Goal: Obtain resource: Download file/media

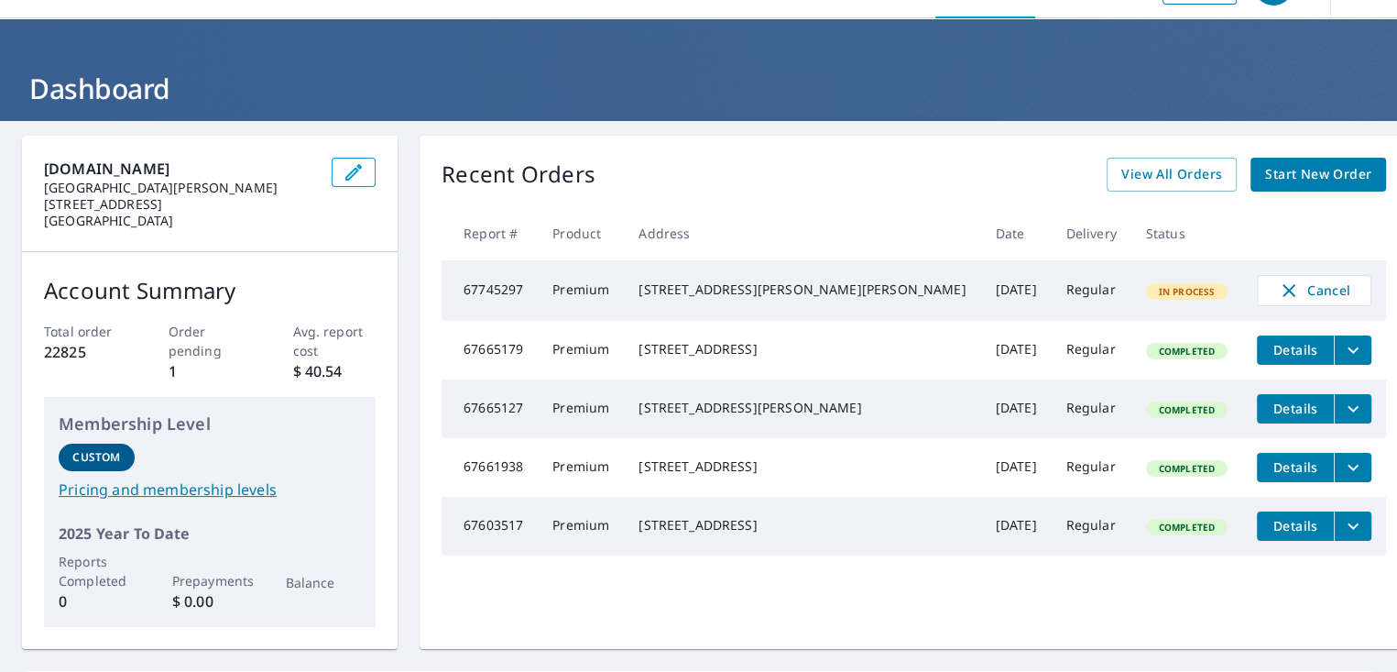
scroll to position [218, 0]
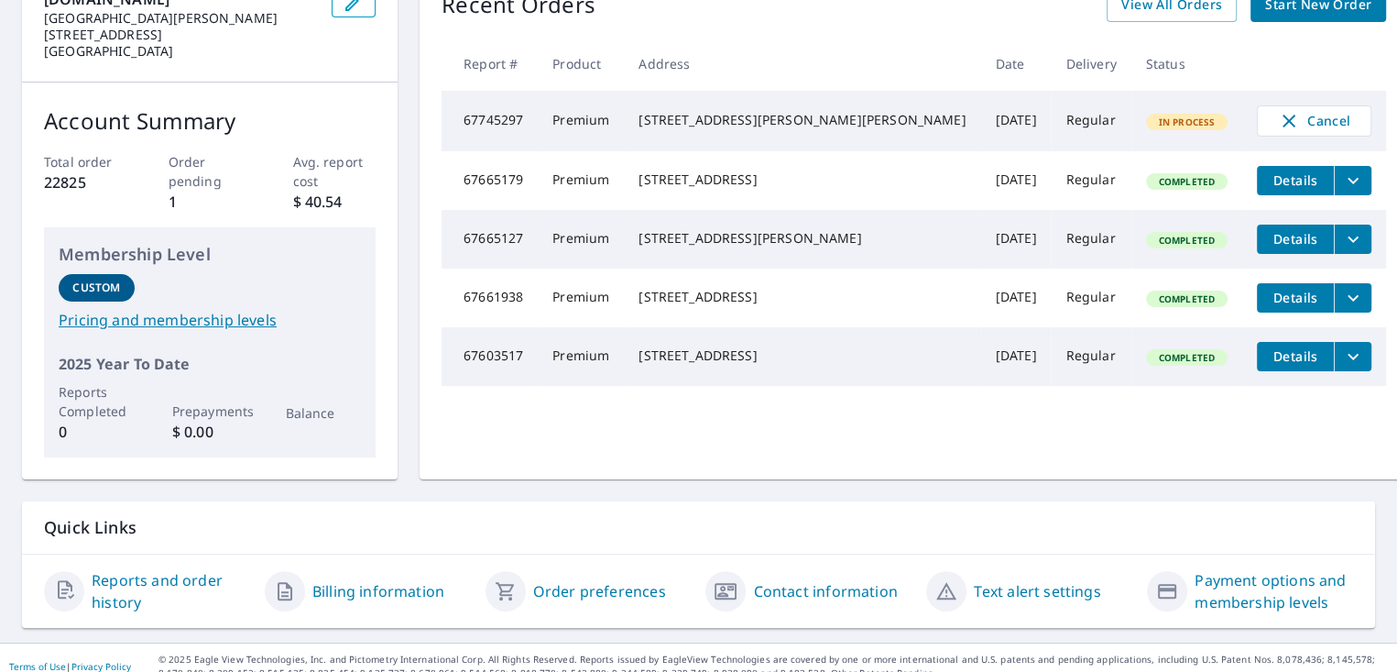
click at [123, 569] on link "Reports and order history" at bounding box center [171, 591] width 159 height 44
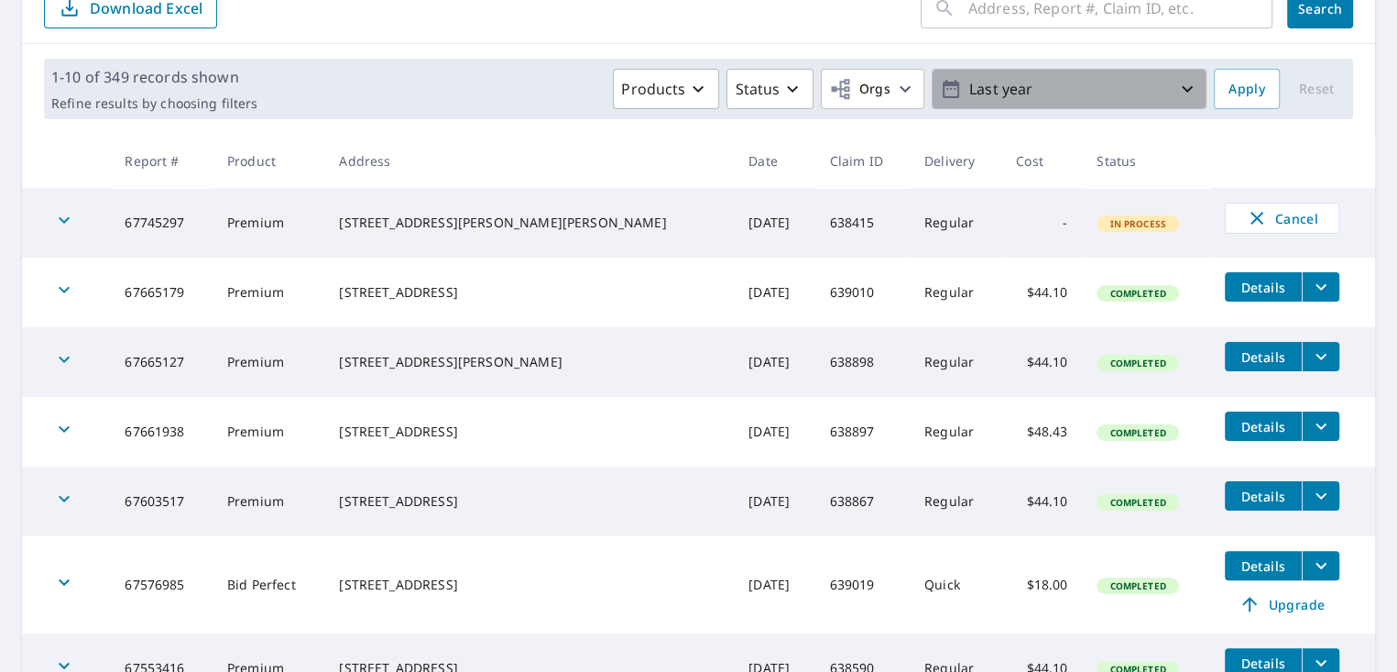
click at [1177, 84] on icon "button" at bounding box center [1188, 89] width 22 height 22
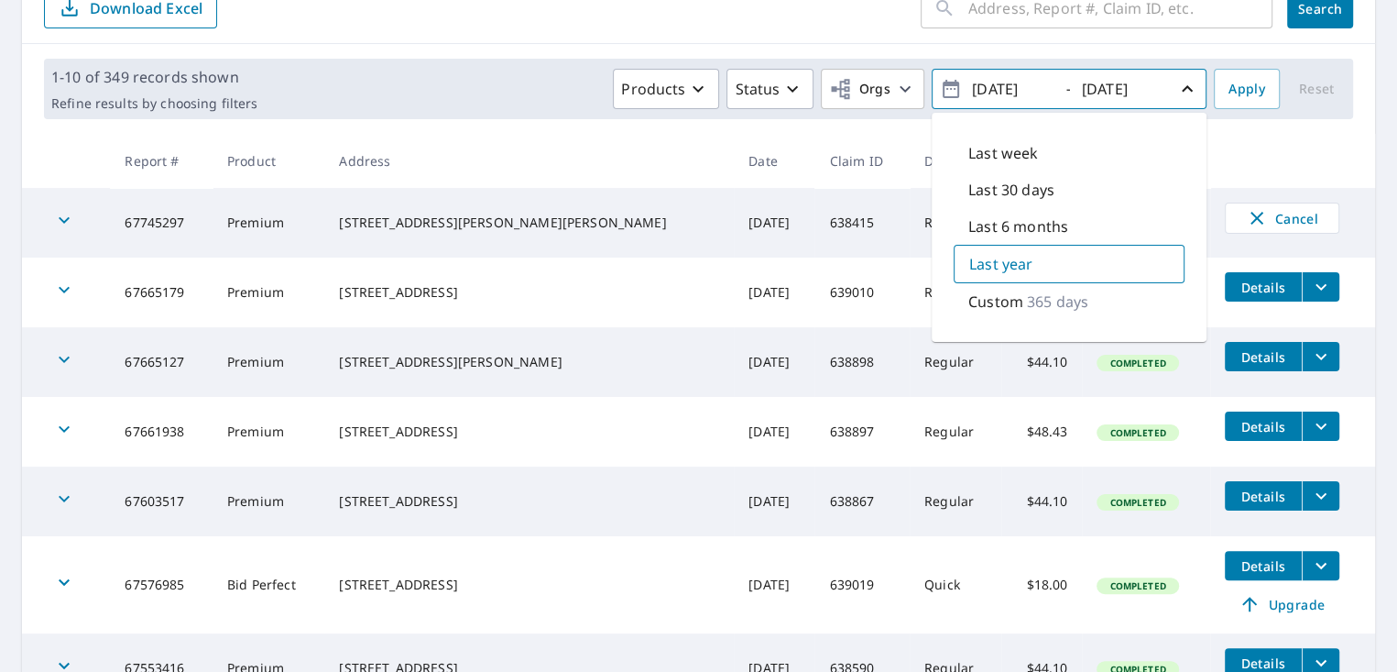
click at [1042, 90] on input "[DATE]" at bounding box center [1012, 88] width 90 height 29
drag, startPoint x: 1042, startPoint y: 90, endPoint x: 1001, endPoint y: 87, distance: 41.3
click at [1001, 87] on input "[DATE]" at bounding box center [1012, 88] width 90 height 29
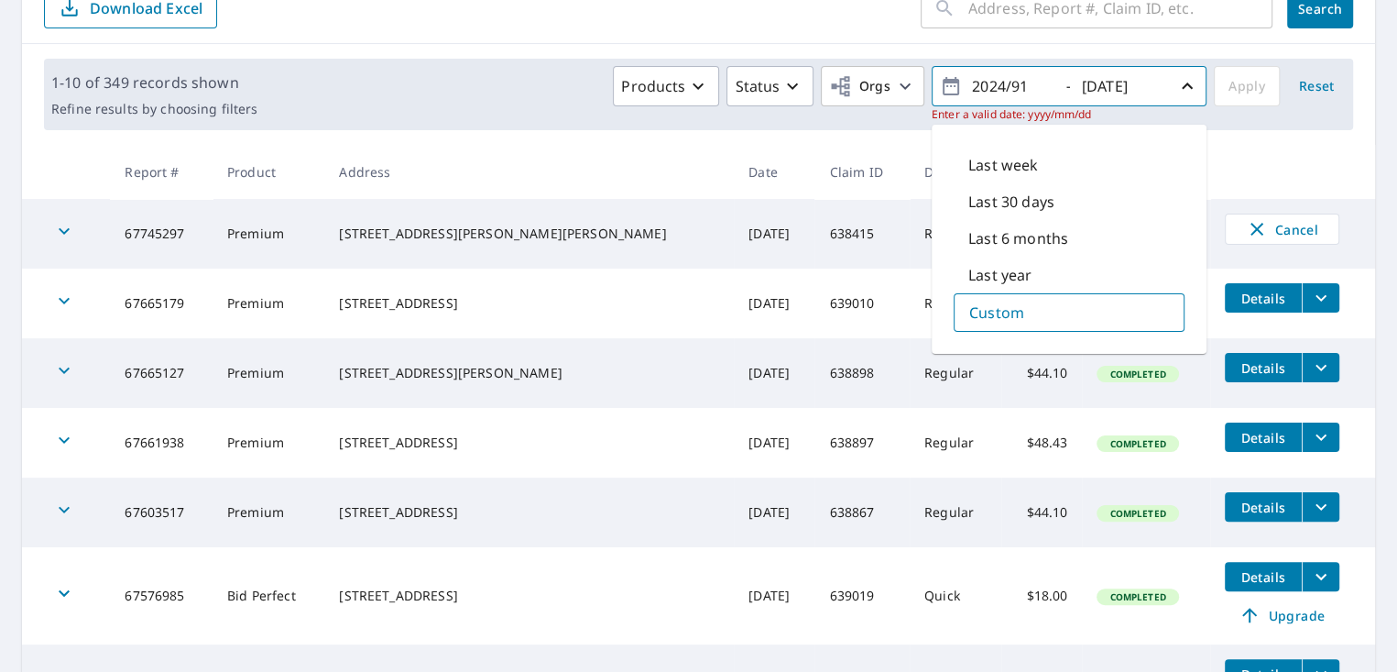
click at [1001, 83] on input "2024/91" at bounding box center [1012, 85] width 90 height 29
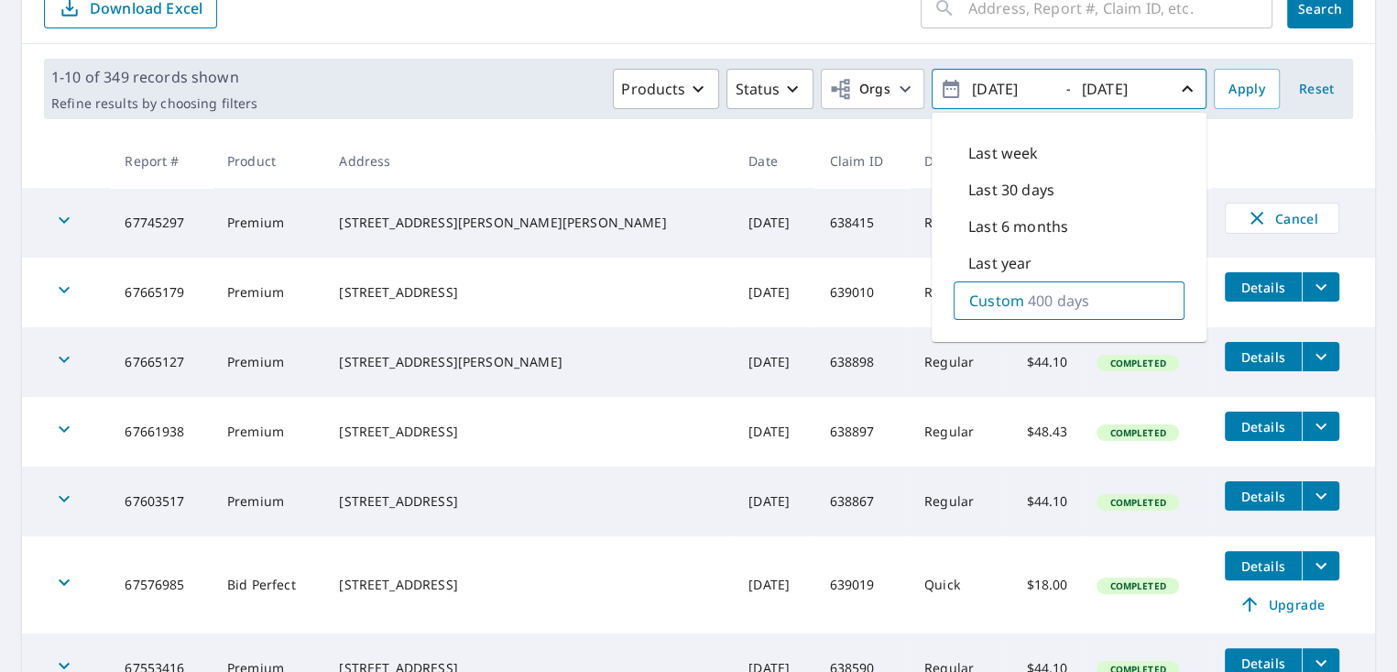
click at [1022, 91] on input "[DATE]" at bounding box center [1012, 88] width 90 height 29
type input "[DATE]"
click at [1150, 87] on input "[DATE]" at bounding box center [1122, 88] width 90 height 29
drag, startPoint x: 1150, startPoint y: 87, endPoint x: 1110, endPoint y: 78, distance: 41.3
click at [1110, 78] on input "[DATE]" at bounding box center [1122, 88] width 90 height 29
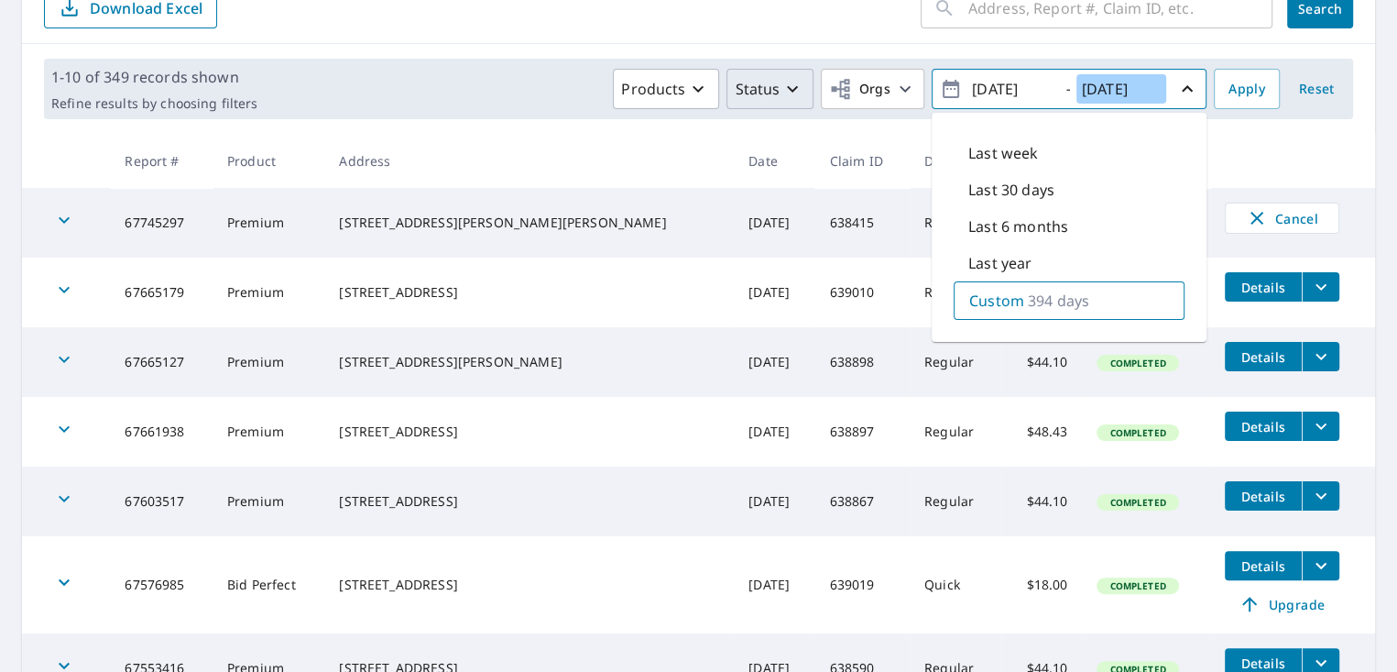
type input "[DATE]"
click at [782, 88] on icon "button" at bounding box center [793, 89] width 22 height 22
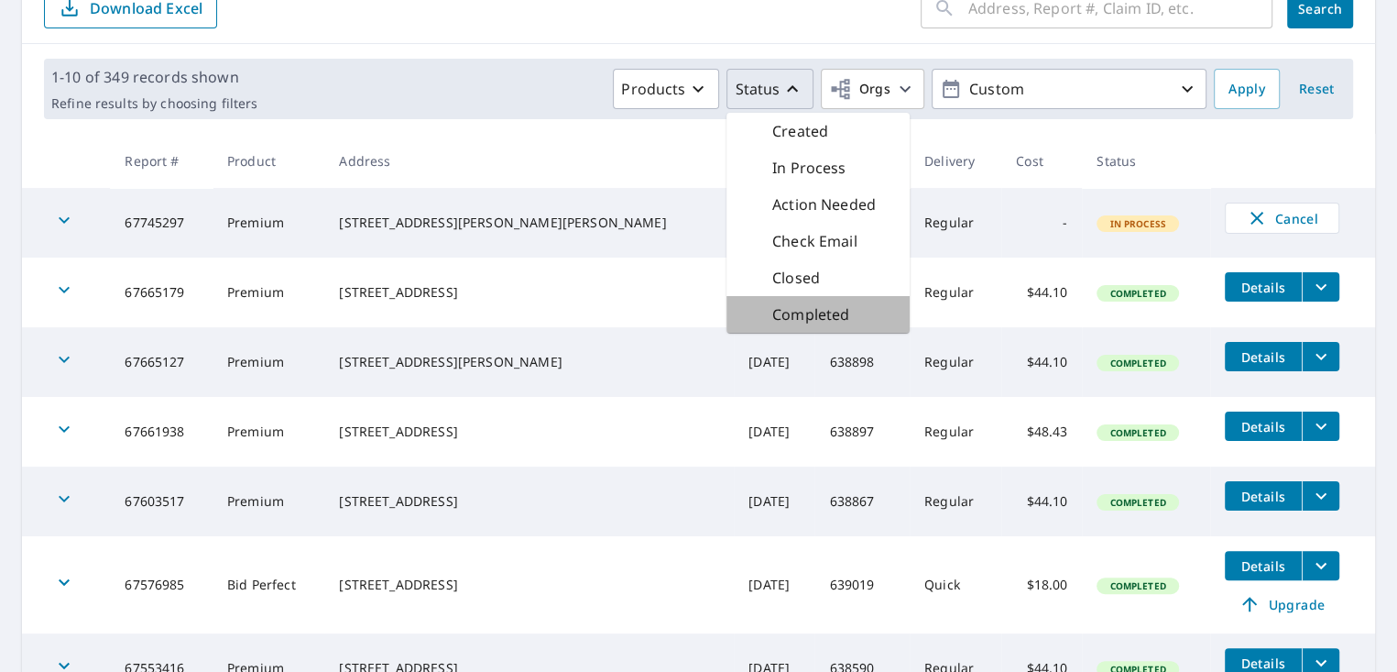
click at [802, 310] on p "Completed" at bounding box center [810, 314] width 77 height 22
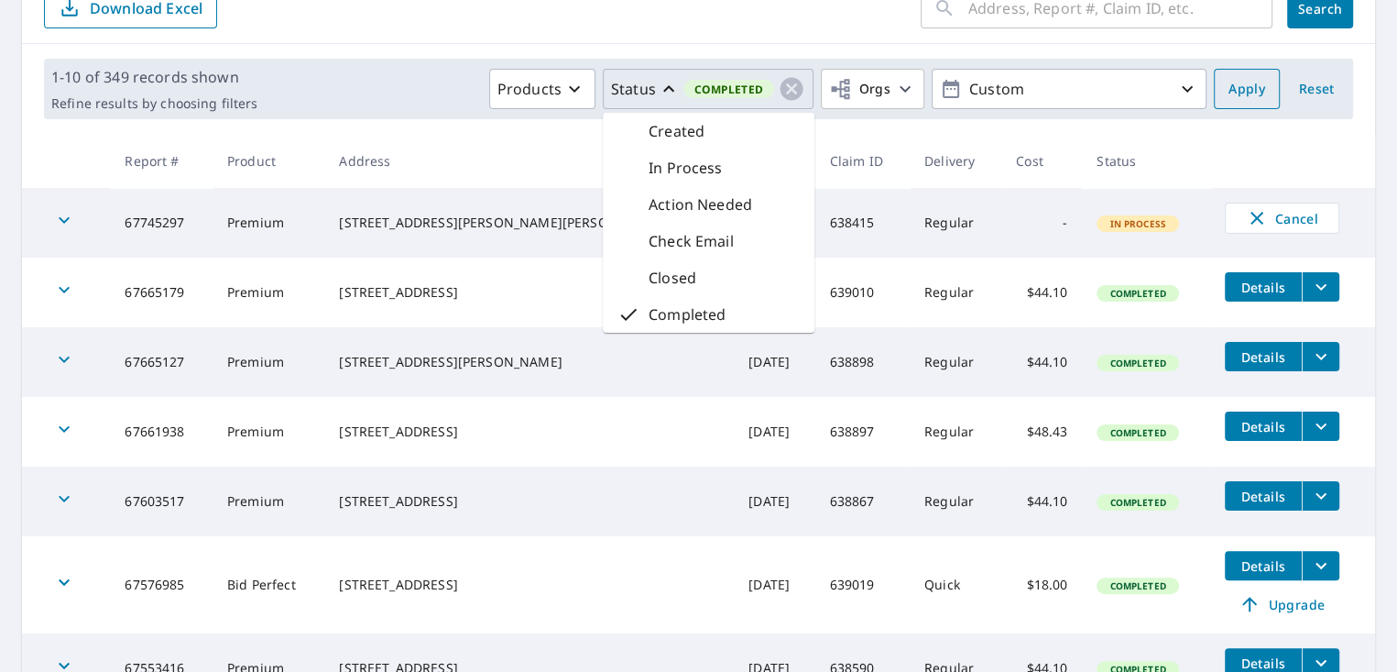
click at [1229, 86] on span "Apply" at bounding box center [1247, 89] width 37 height 23
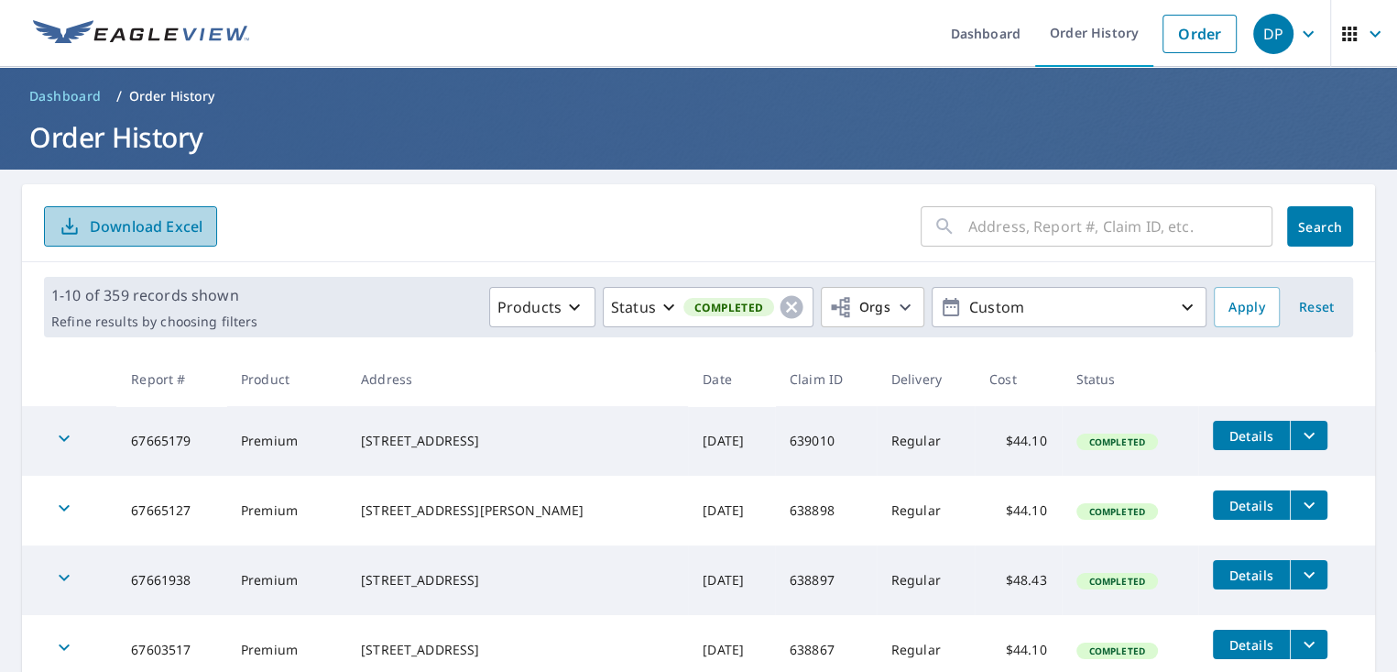
click at [158, 225] on p "Download Excel" at bounding box center [146, 226] width 113 height 20
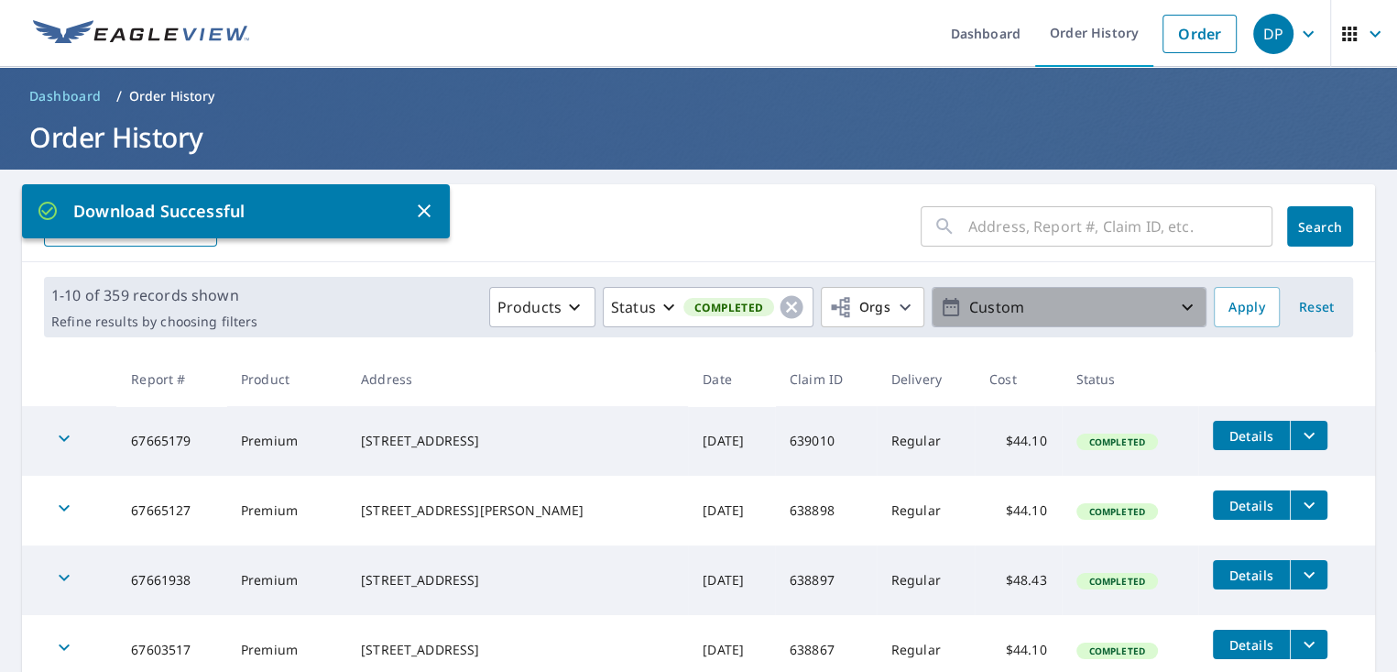
click at [1177, 305] on icon "button" at bounding box center [1188, 307] width 22 height 22
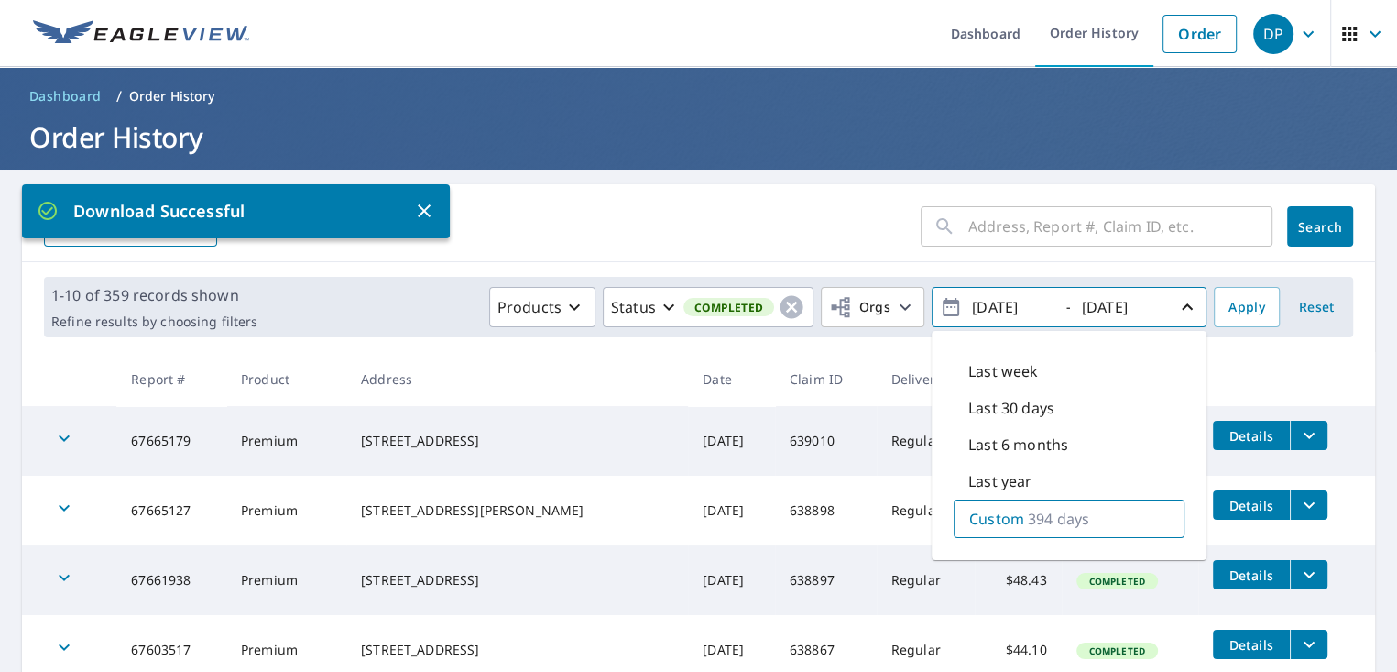
drag, startPoint x: 995, startPoint y: 305, endPoint x: 985, endPoint y: 300, distance: 11.5
click at [985, 300] on input "[DATE]" at bounding box center [1012, 306] width 90 height 29
type input "[DATE]"
click at [1232, 305] on span "Apply" at bounding box center [1247, 307] width 37 height 23
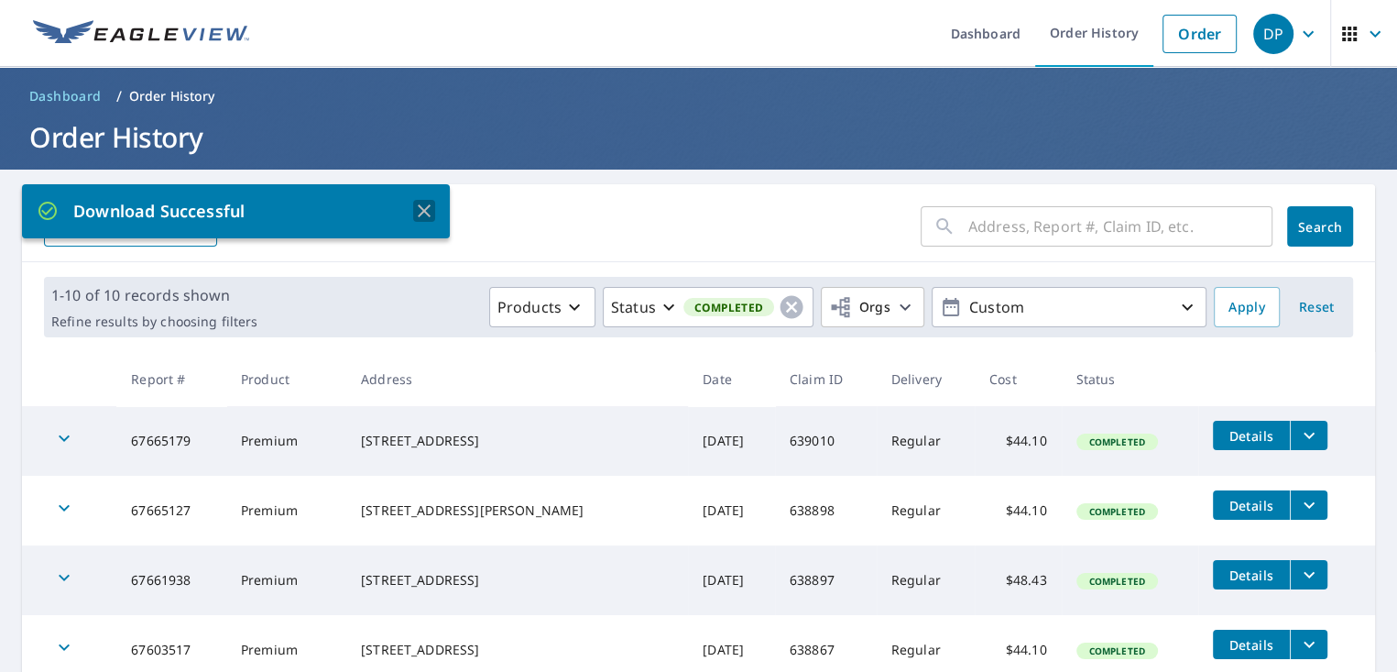
click at [419, 202] on icon "button" at bounding box center [424, 211] width 22 height 22
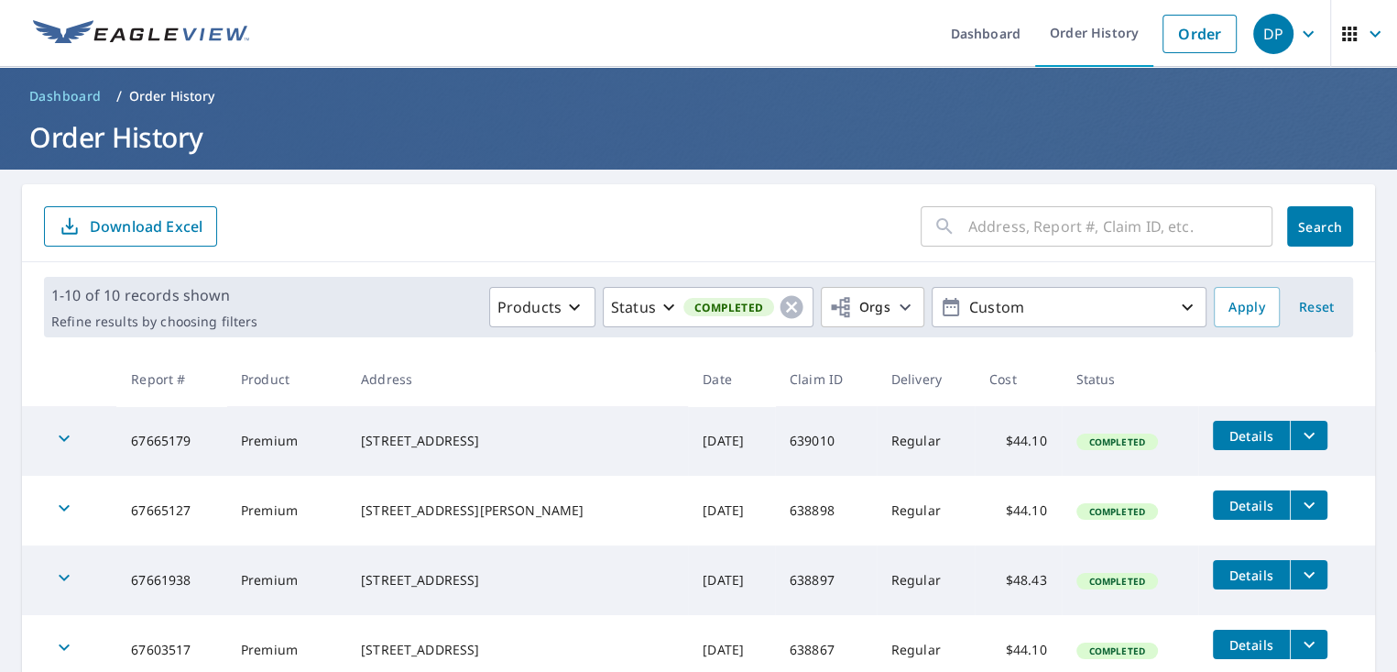
click at [163, 217] on p "Download Excel" at bounding box center [146, 226] width 113 height 20
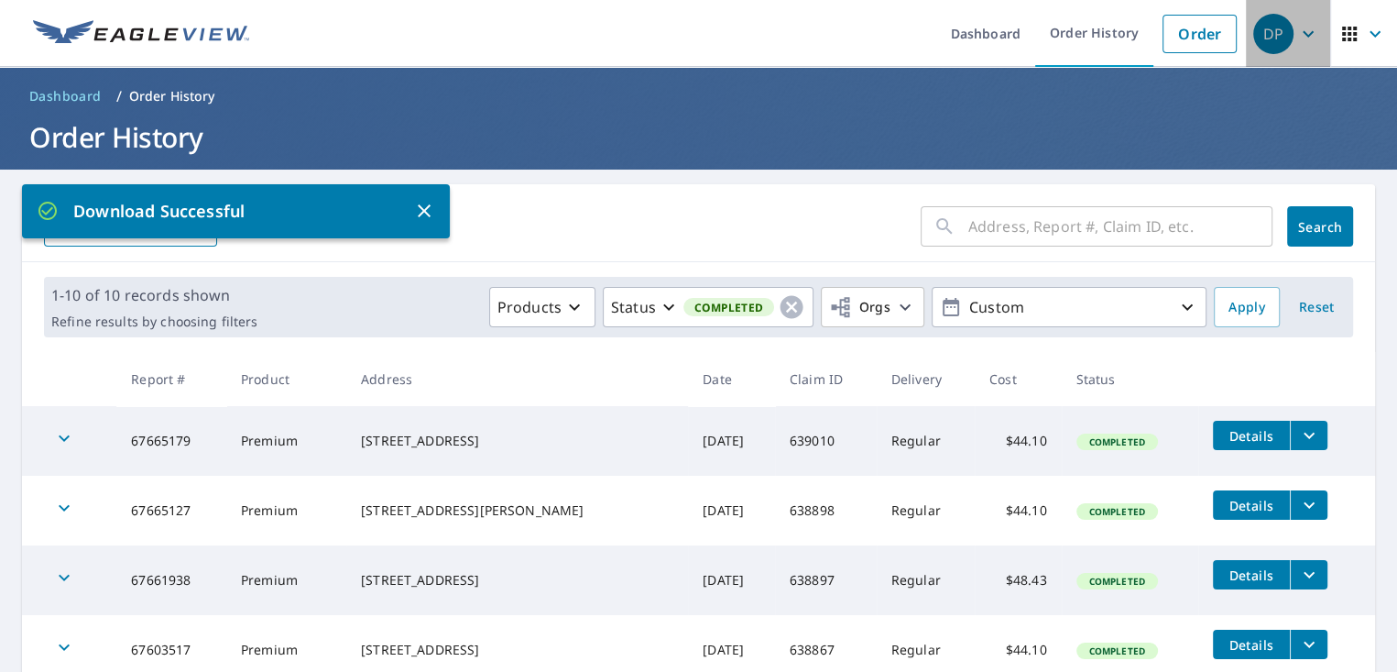
click at [1298, 30] on icon "button" at bounding box center [1309, 34] width 22 height 22
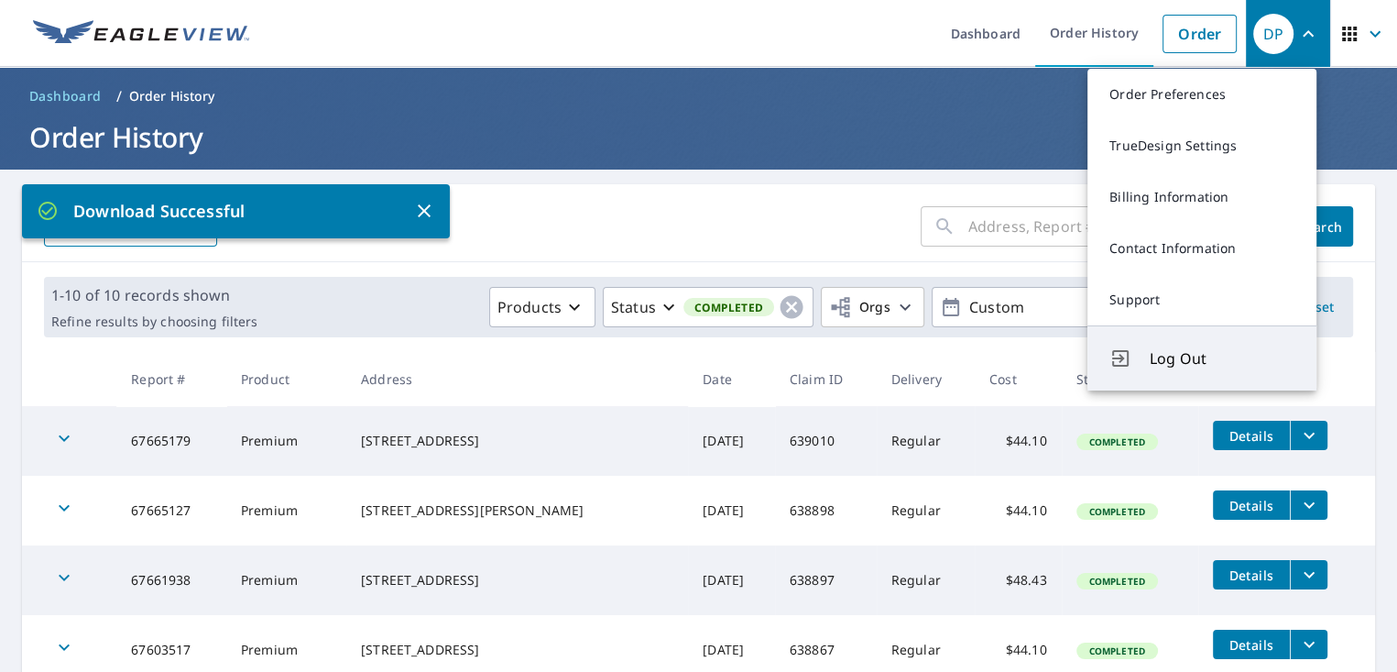
click at [1188, 354] on span "Log Out" at bounding box center [1222, 358] width 145 height 22
